Goal: Information Seeking & Learning: Check status

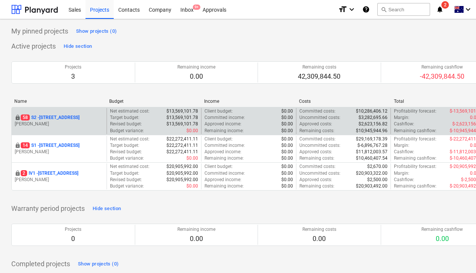
scroll to position [0, 39]
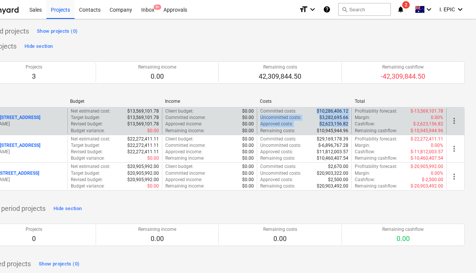
drag, startPoint x: 322, startPoint y: 111, endPoint x: 348, endPoint y: 123, distance: 28.6
click at [348, 123] on div "Committed costs : $10,286,406.12 Uncommitted costs : $3,282,695.66 Approved cos…" at bounding box center [304, 121] width 88 height 26
click at [348, 123] on p "$2,623,156.82" at bounding box center [333, 124] width 29 height 6
drag, startPoint x: 348, startPoint y: 123, endPoint x: 261, endPoint y: 111, distance: 88.2
click at [261, 111] on div "Committed costs : $10,286,406.12 Uncommitted costs : $3,282,695.66 Approved cos…" at bounding box center [304, 121] width 88 height 26
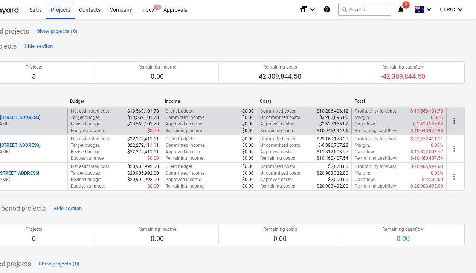
click at [261, 111] on p "Committed costs :" at bounding box center [278, 111] width 36 height 6
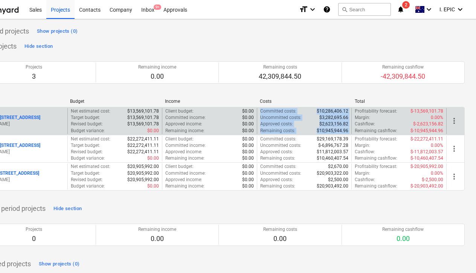
drag, startPoint x: 261, startPoint y: 111, endPoint x: 349, endPoint y: 130, distance: 90.5
click at [349, 130] on div "Committed costs : $10,286,406.12 Uncommitted costs : $3,282,695.66 Approved cos…" at bounding box center [304, 121] width 95 height 26
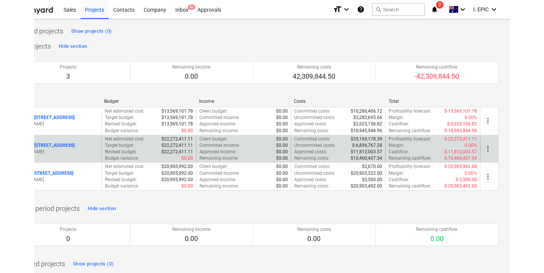
scroll to position [0, 0]
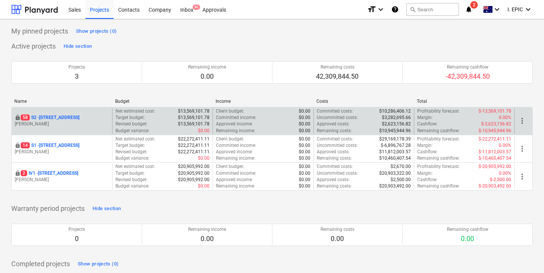
click at [79, 118] on p "[STREET_ADDRESS]" at bounding box center [50, 117] width 59 height 6
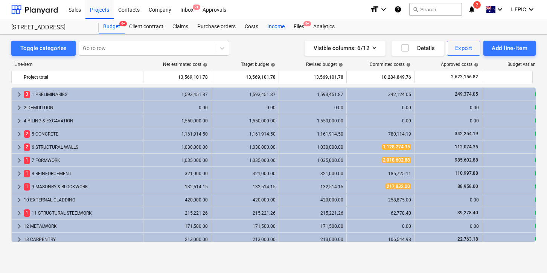
click at [273, 26] on div "Income" at bounding box center [276, 26] width 26 height 15
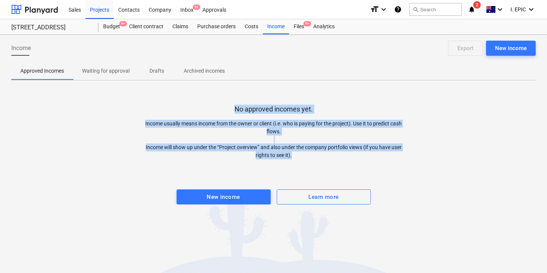
drag, startPoint x: 232, startPoint y: 105, endPoint x: 312, endPoint y: 164, distance: 99.3
click at [312, 164] on div "No approved incomes yet. Income usually means income from the owner or client (…" at bounding box center [273, 146] width 525 height 118
click at [312, 164] on div at bounding box center [273, 166] width 525 height 15
drag, startPoint x: 316, startPoint y: 164, endPoint x: 231, endPoint y: 110, distance: 100.5
click at [231, 110] on div "No approved incomes yet. Income usually means income from the owner or client (…" at bounding box center [273, 146] width 525 height 118
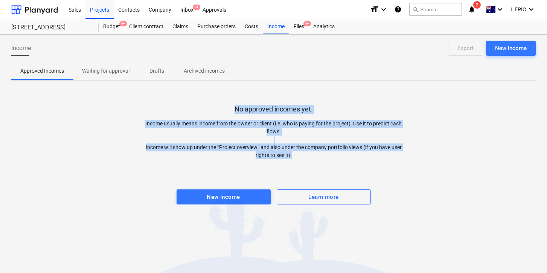
click at [231, 110] on div "No approved incomes yet. Income usually means income from the owner or client (…" at bounding box center [273, 146] width 525 height 118
drag, startPoint x: 239, startPoint y: 107, endPoint x: 309, endPoint y: 161, distance: 88.1
click at [309, 161] on div "No approved incomes yet. Income usually means income from the owner or client (…" at bounding box center [273, 146] width 525 height 118
click at [309, 161] on div at bounding box center [273, 166] width 525 height 15
drag, startPoint x: 309, startPoint y: 163, endPoint x: 224, endPoint y: 103, distance: 104.5
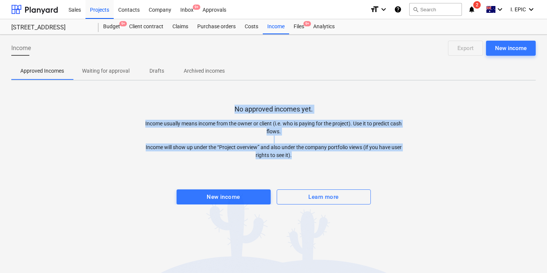
click at [224, 103] on div "No approved incomes yet. Income usually means income from the owner or client (…" at bounding box center [273, 146] width 525 height 118
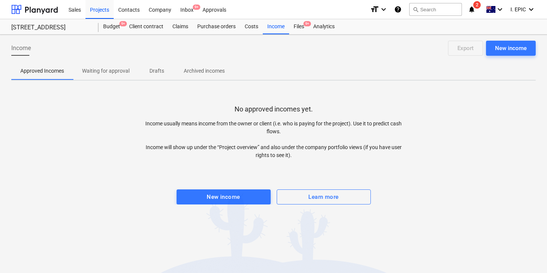
click at [224, 103] on div "No approved incomes yet. Income usually means income from the owner or client (…" at bounding box center [273, 146] width 525 height 118
click at [207, 197] on div "New income" at bounding box center [223, 197] width 33 height 10
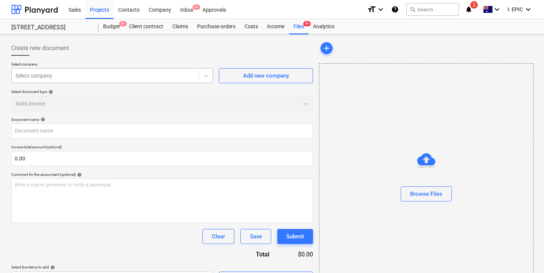
click at [200, 78] on div at bounding box center [206, 76] width 14 height 14
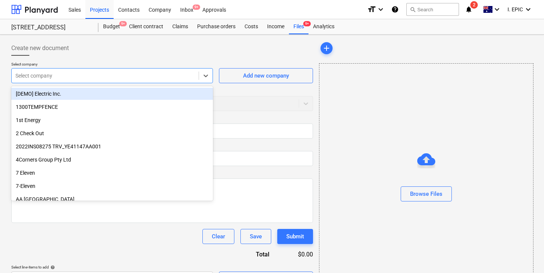
click at [160, 75] on div at bounding box center [105, 76] width 180 height 8
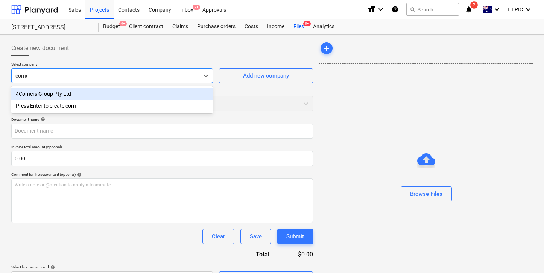
type input "cornus"
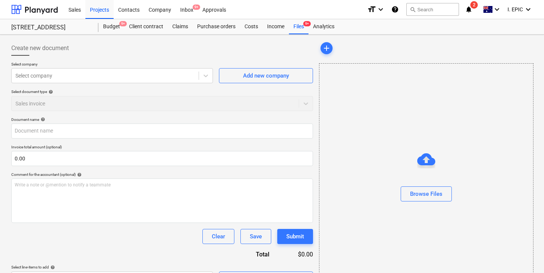
click at [153, 53] on div "Create new document" at bounding box center [162, 48] width 302 height 15
click at [116, 28] on div "Budget 9+" at bounding box center [112, 26] width 26 height 15
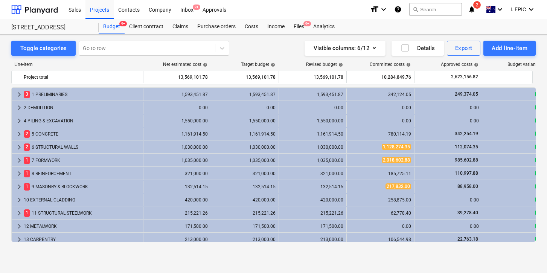
click at [204, 261] on div "Toggle categories Go to row Visible columns : 6/12 Details Export Add line-item…" at bounding box center [273, 154] width 547 height 238
click at [94, 12] on div "Projects" at bounding box center [99, 9] width 28 height 19
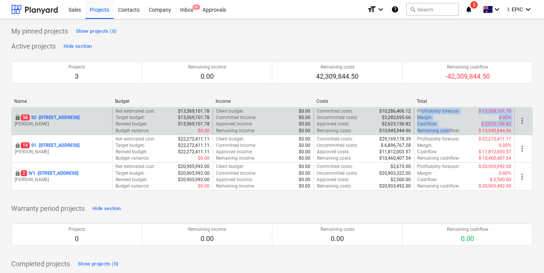
drag, startPoint x: 450, startPoint y: 129, endPoint x: 420, endPoint y: 112, distance: 34.6
click at [420, 112] on div "Profitability forecast : $-13,569,101.78 Margin : 0.00% Cashflow : $-2,623,156.…" at bounding box center [465, 121] width 94 height 26
click at [420, 112] on p "Profitability forecast :" at bounding box center [439, 111] width 43 height 6
drag, startPoint x: 419, startPoint y: 111, endPoint x: 433, endPoint y: 129, distance: 23.1
click at [433, 129] on div "Profitability forecast : $-13,569,101.78 Margin : 0.00% Cashflow : $-2,623,156.…" at bounding box center [465, 121] width 94 height 26
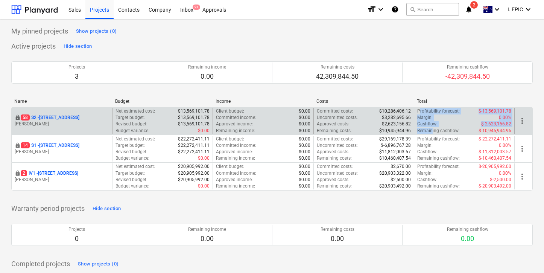
click at [433, 129] on p "Remaining cashflow :" at bounding box center [439, 131] width 43 height 6
drag, startPoint x: 412, startPoint y: 130, endPoint x: 381, endPoint y: 128, distance: 31.7
click at [381, 128] on div "Committed costs : $10,286,406.12 Uncommitted costs : $3,282,695.66 Approved cos…" at bounding box center [364, 121] width 101 height 26
click at [381, 128] on p "$10,945,944.96" at bounding box center [396, 131] width 32 height 6
drag, startPoint x: 383, startPoint y: 129, endPoint x: 410, endPoint y: 132, distance: 27.3
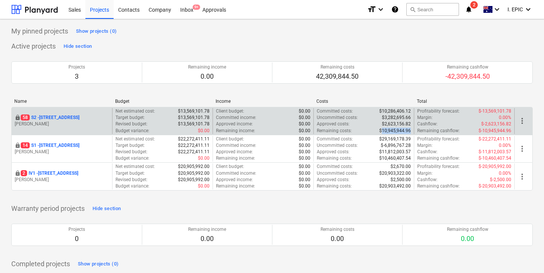
click at [410, 132] on p "$10,945,944.96" at bounding box center [396, 131] width 32 height 6
drag, startPoint x: 411, startPoint y: 131, endPoint x: 380, endPoint y: 130, distance: 30.5
click at [380, 130] on p "$10,945,944.96" at bounding box center [396, 131] width 32 height 6
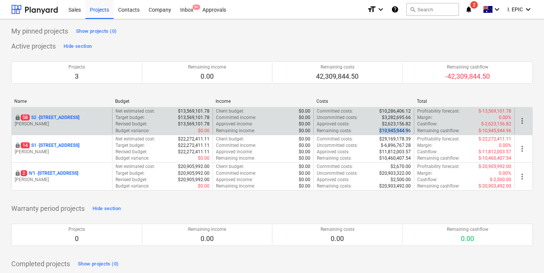
drag, startPoint x: 380, startPoint y: 130, endPoint x: 409, endPoint y: 133, distance: 28.7
click at [409, 133] on p "$10,945,944.96" at bounding box center [396, 131] width 32 height 6
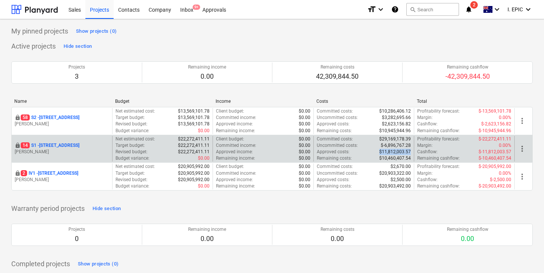
drag, startPoint x: 412, startPoint y: 150, endPoint x: 383, endPoint y: 149, distance: 29.0
click at [383, 149] on div "Committed costs : $29,169,178.39 Uncommitted costs : $-6,896,767.28 Approved co…" at bounding box center [364, 149] width 101 height 26
drag, startPoint x: 410, startPoint y: 145, endPoint x: 393, endPoint y: 143, distance: 16.2
click at [393, 143] on p "$-6,896,767.28" at bounding box center [396, 145] width 30 height 6
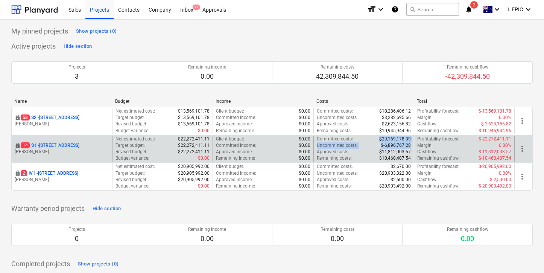
drag, startPoint x: 411, startPoint y: 145, endPoint x: 379, endPoint y: 139, distance: 32.3
click at [379, 139] on div "Committed costs : $29,169,178.39 Uncommitted costs : $-6,896,767.28 Approved co…" at bounding box center [364, 149] width 101 height 26
click at [379, 139] on div "Committed costs : $29,169,178.39" at bounding box center [364, 139] width 94 height 6
drag, startPoint x: 381, startPoint y: 138, endPoint x: 411, endPoint y: 158, distance: 35.9
click at [411, 158] on div "Committed costs : $29,169,178.39 Uncommitted costs : $-6,896,767.28 Approved co…" at bounding box center [364, 149] width 101 height 26
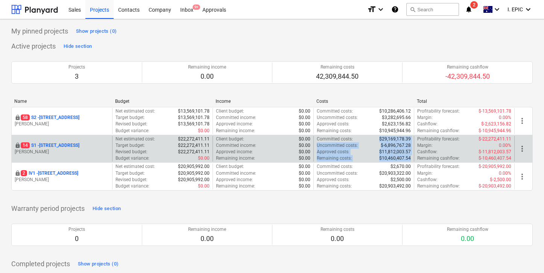
click at [411, 158] on div "Committed costs : $29,169,178.39 Uncommitted costs : $-6,896,767.28 Approved co…" at bounding box center [364, 149] width 101 height 26
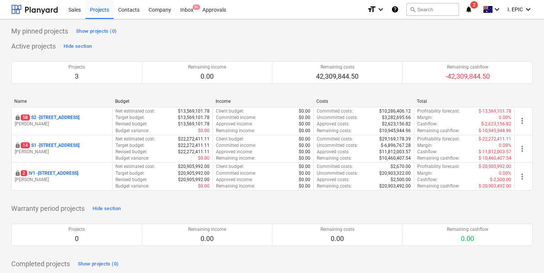
click at [195, 40] on div "Active projects Hide section Projects 3 Remaining income 0.00 Remaining costs 4…" at bounding box center [272, 119] width 522 height 159
drag, startPoint x: 189, startPoint y: 10, endPoint x: 188, endPoint y: 14, distance: 3.8
click at [189, 10] on div "Inbox 9+" at bounding box center [187, 9] width 22 height 19
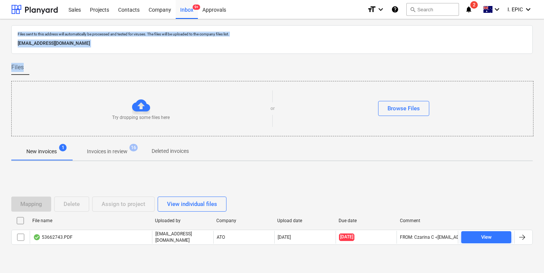
drag, startPoint x: 138, startPoint y: 68, endPoint x: 9, endPoint y: 27, distance: 135.3
click at [9, 27] on div "Files sent to this address will automatically be processed and tested for virus…" at bounding box center [272, 155] width 544 height 273
drag, startPoint x: 9, startPoint y: 23, endPoint x: 177, endPoint y: 81, distance: 178.3
click at [177, 81] on div "Files sent to this address will automatically be processed and tested for virus…" at bounding box center [272, 155] width 544 height 273
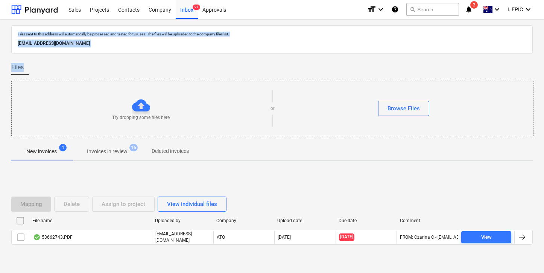
click at [177, 81] on div "Try dropping some files here or Browse Files" at bounding box center [272, 108] width 523 height 55
drag, startPoint x: 199, startPoint y: 75, endPoint x: 15, endPoint y: 32, distance: 188.2
click at [15, 32] on div "Files sent to this address will automatically be processed and tested for virus…" at bounding box center [272, 152] width 522 height 255
click at [36, 63] on div "Files" at bounding box center [272, 67] width 522 height 15
drag, startPoint x: 15, startPoint y: 66, endPoint x: 243, endPoint y: 26, distance: 231.6
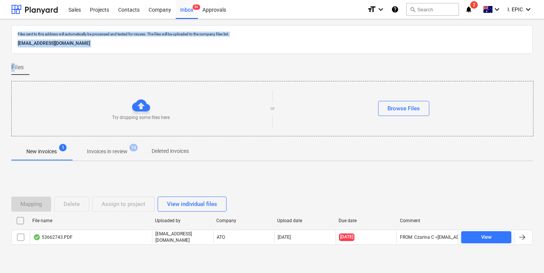
click at [243, 26] on div "Files sent to this address will automatically be processed and tested for virus…" at bounding box center [272, 152] width 522 height 255
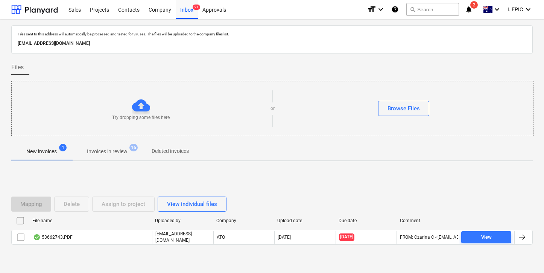
click at [252, 52] on div "Files sent to this address will automatically be processed and tested for virus…" at bounding box center [272, 39] width 522 height 29
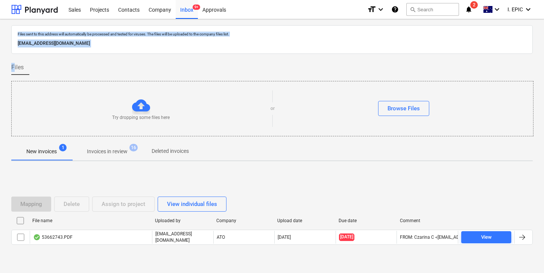
drag, startPoint x: 14, startPoint y: 67, endPoint x: 253, endPoint y: 29, distance: 241.9
click at [253, 29] on div "Files sent to this address will automatically be processed and tested for virus…" at bounding box center [272, 152] width 522 height 255
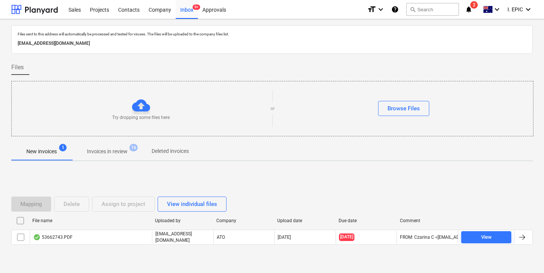
click at [255, 53] on div "Files sent to this address will automatically be processed and tested for virus…" at bounding box center [272, 39] width 522 height 29
